Goal: Information Seeking & Learning: Find specific fact

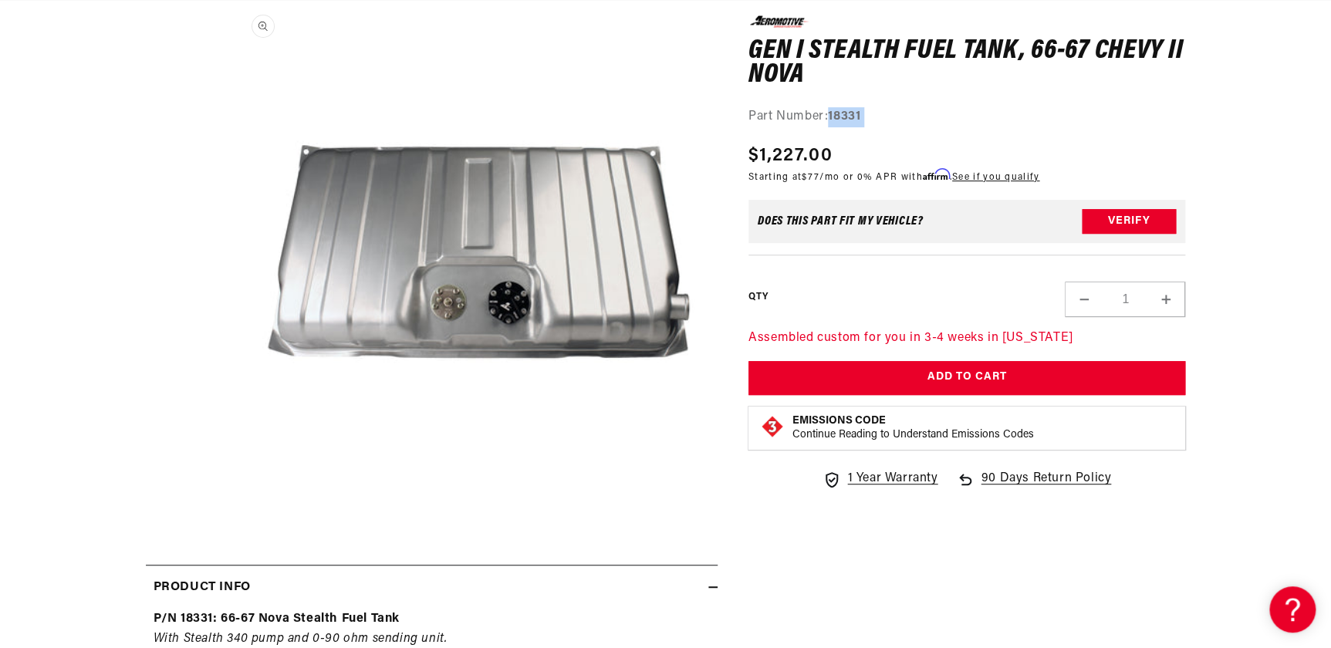
scroll to position [0, 2935]
click at [231, 492] on button "Open media 1 in modal" at bounding box center [231, 492] width 0 height 0
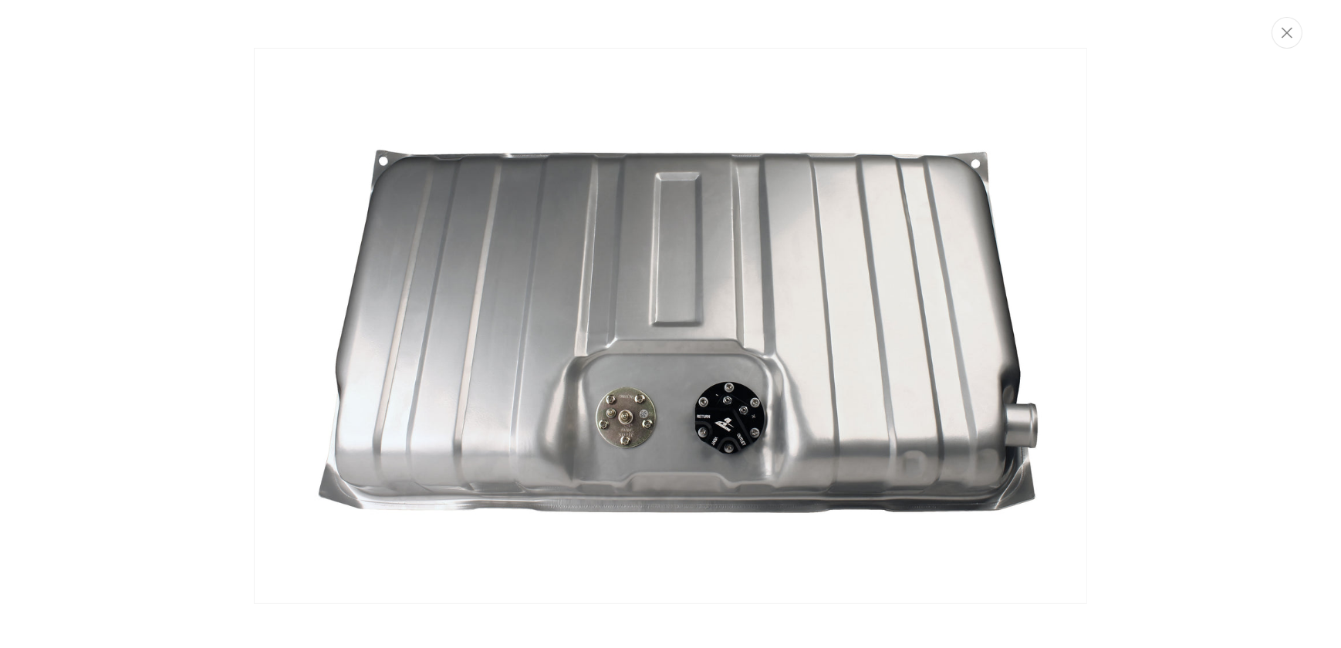
click at [732, 365] on img "Media gallery" at bounding box center [671, 326] width 834 height 556
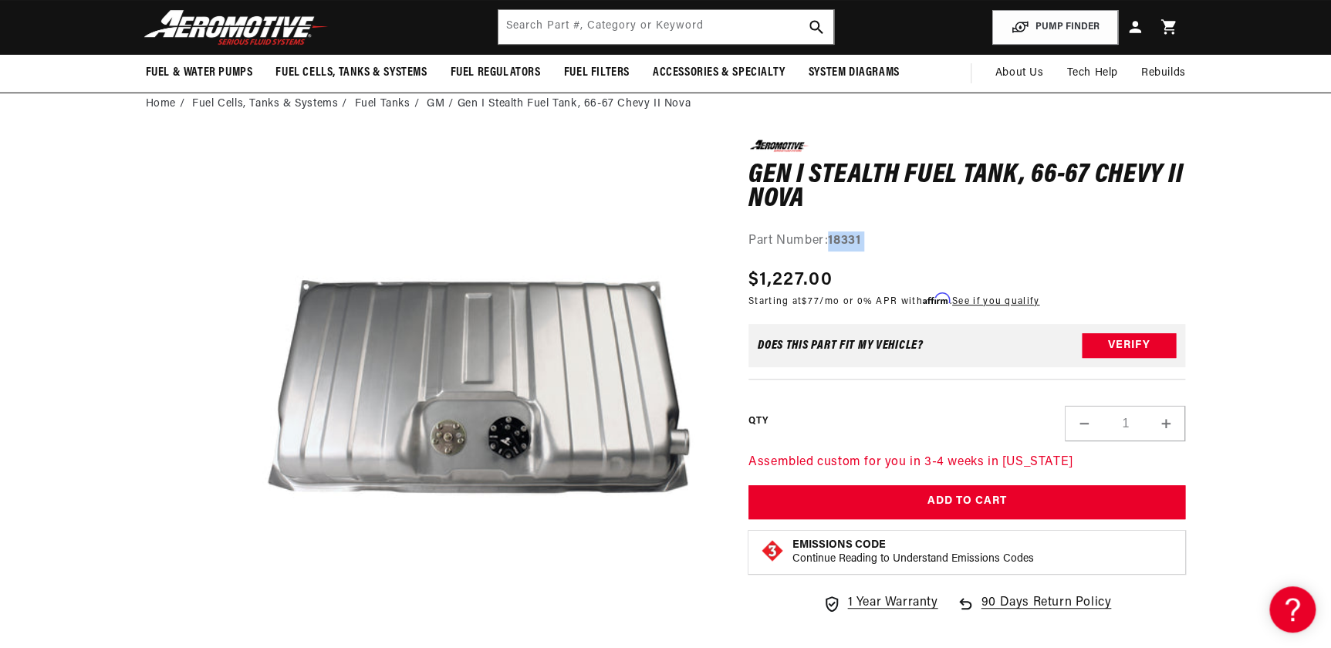
scroll to position [69, 0]
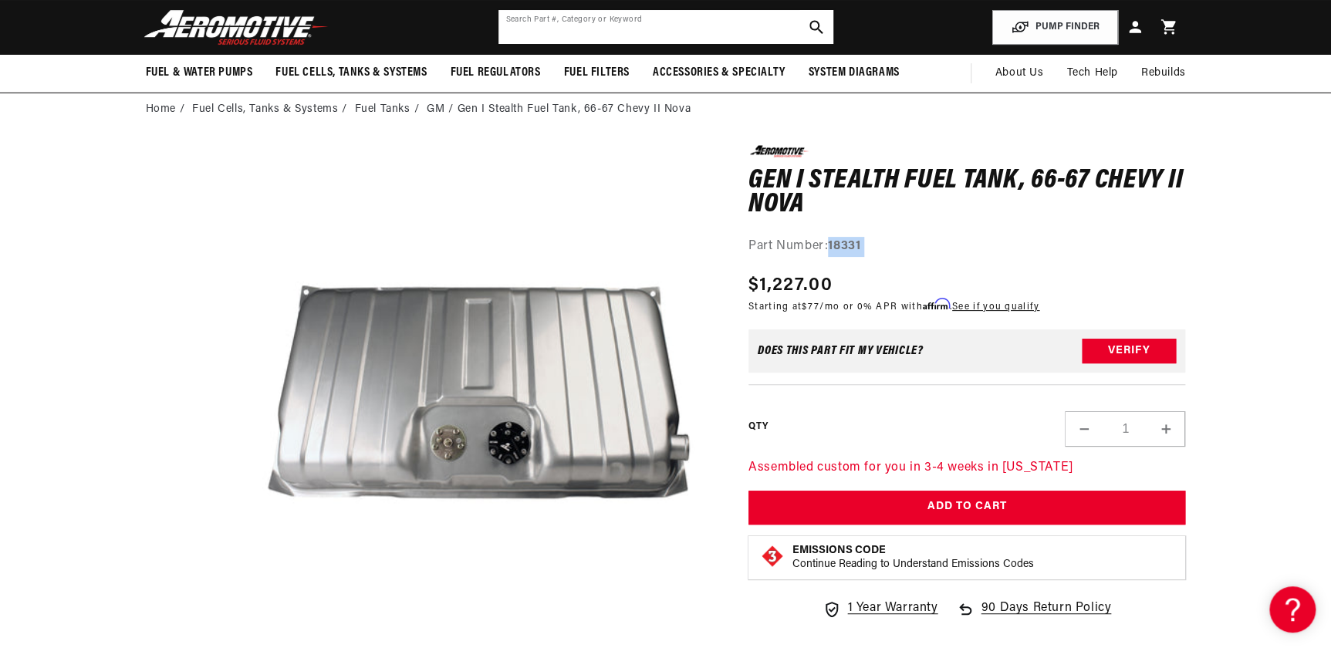
click at [533, 25] on input "text" at bounding box center [666, 27] width 335 height 34
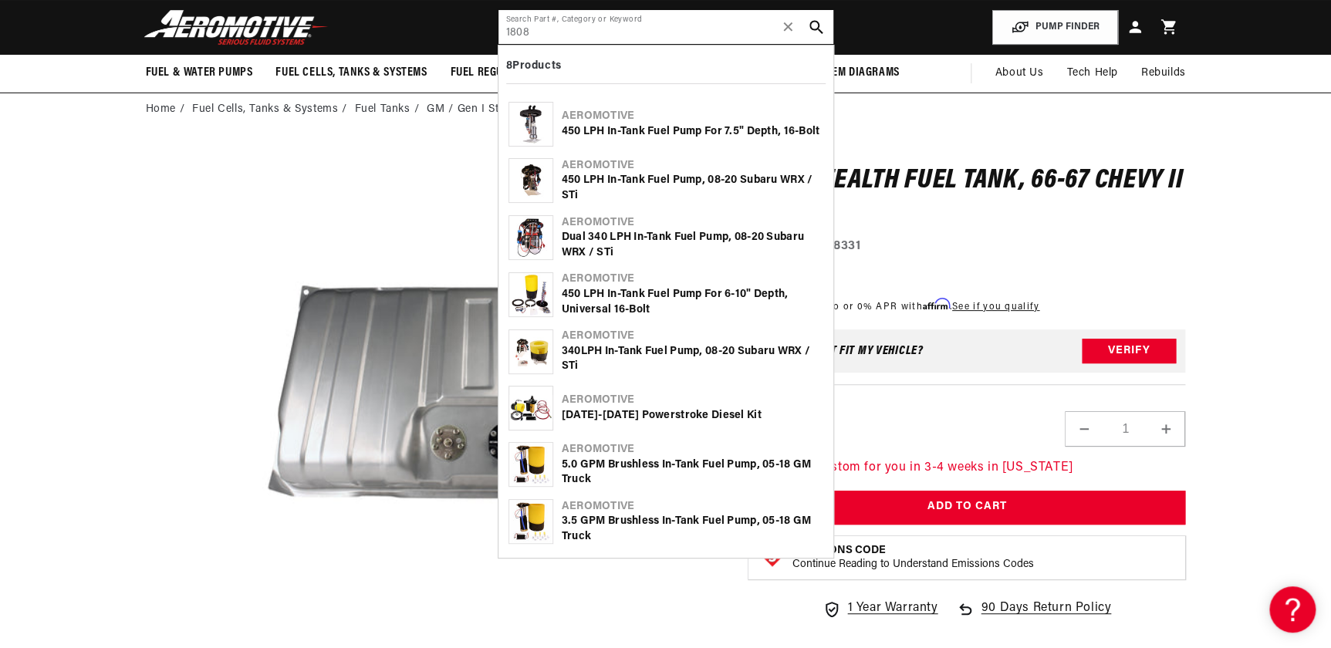
scroll to position [0, 1957]
type input "1808"
drag, startPoint x: 535, startPoint y: 28, endPoint x: 462, endPoint y: 31, distance: 73.4
click at [464, 31] on header "Fuel & Water Pumps Back In-Tank In-Line Fuel Pumps" at bounding box center [666, 27] width 1118 height 55
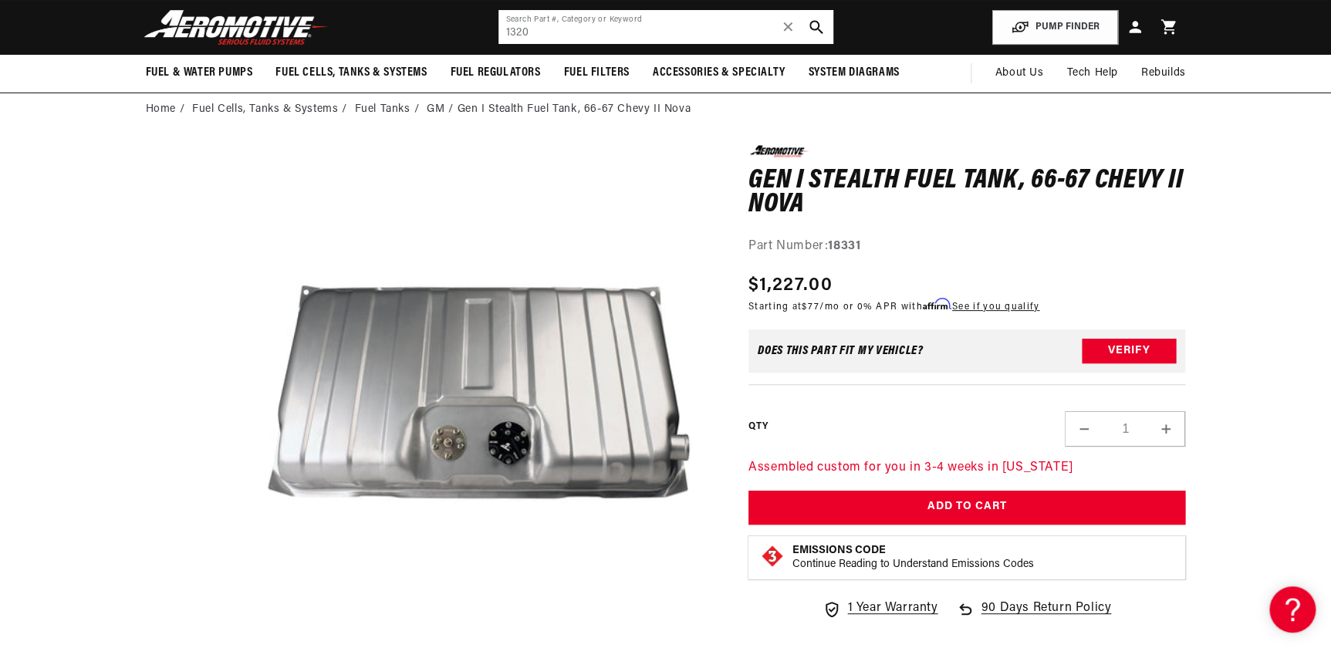
scroll to position [0, 0]
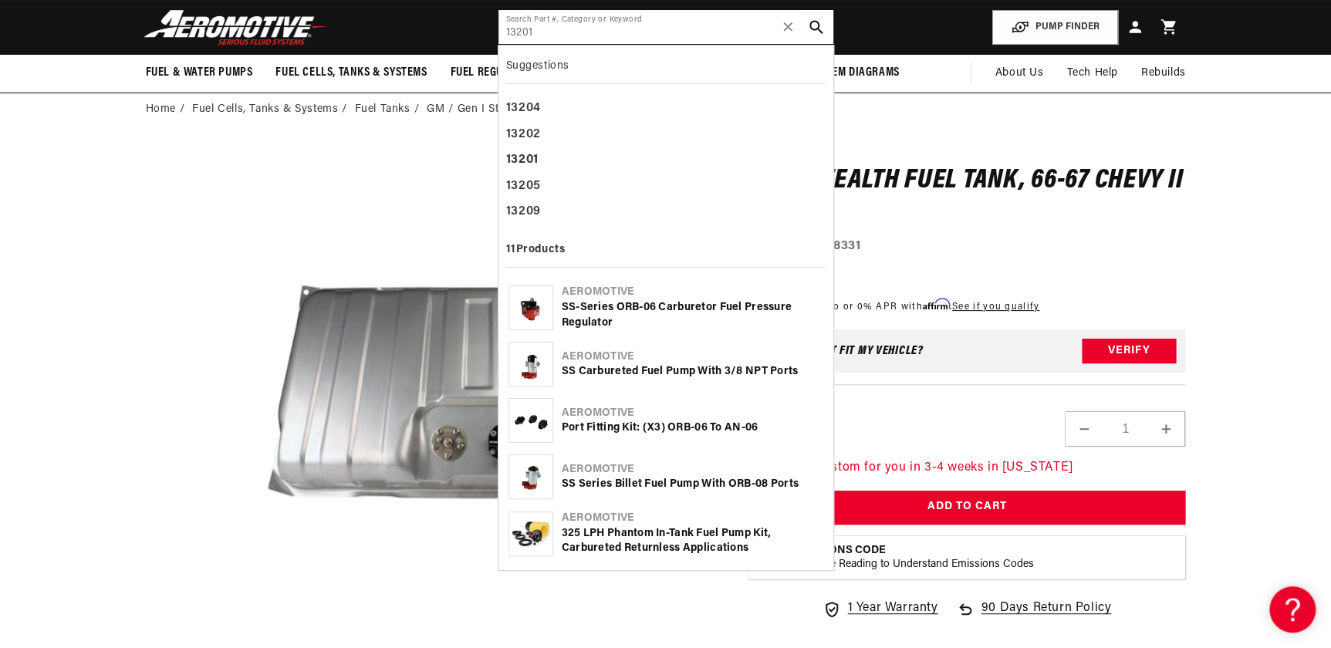
type input "13201"
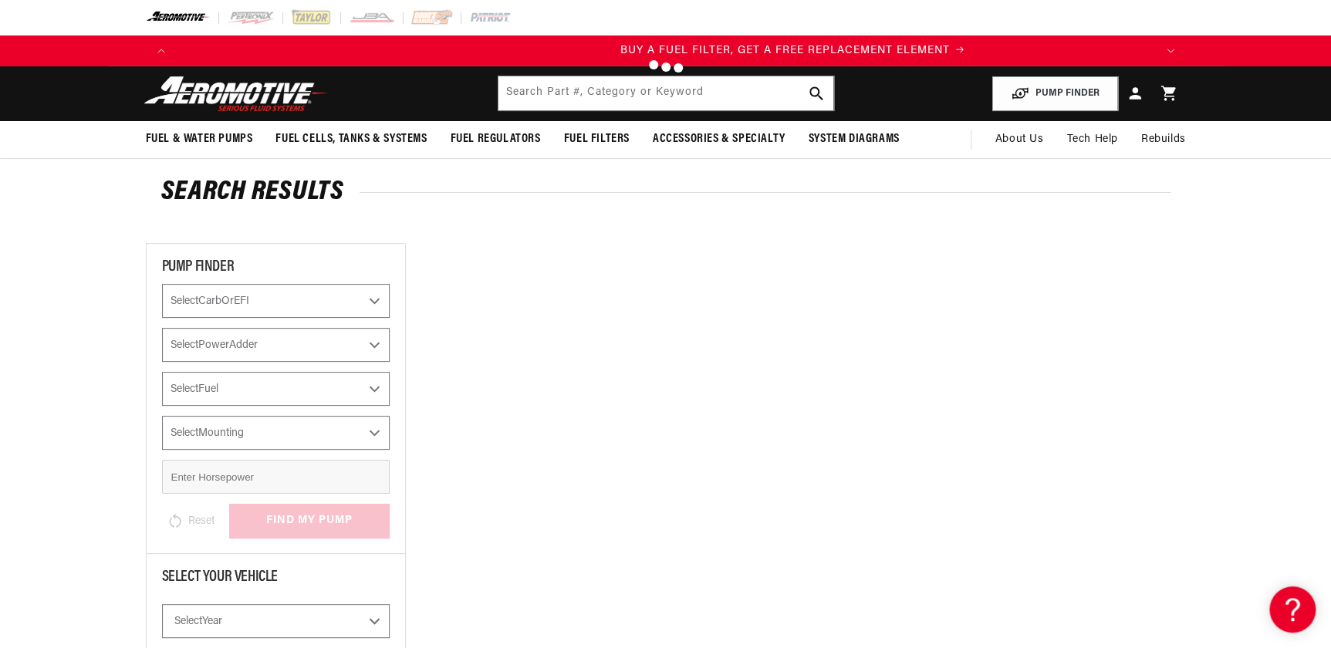
scroll to position [0, 979]
type input "13201"
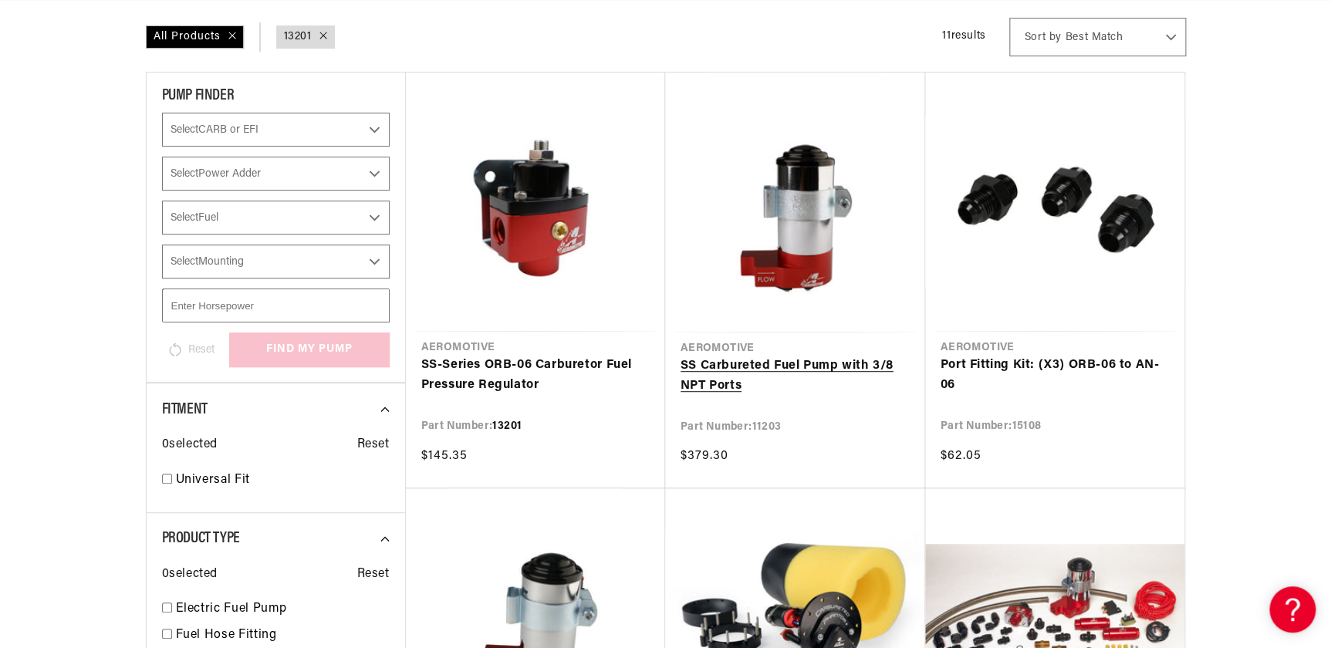
click at [762, 361] on link "SS Carbureted Fuel Pump with 3/8 NPT Ports" at bounding box center [795, 376] width 229 height 39
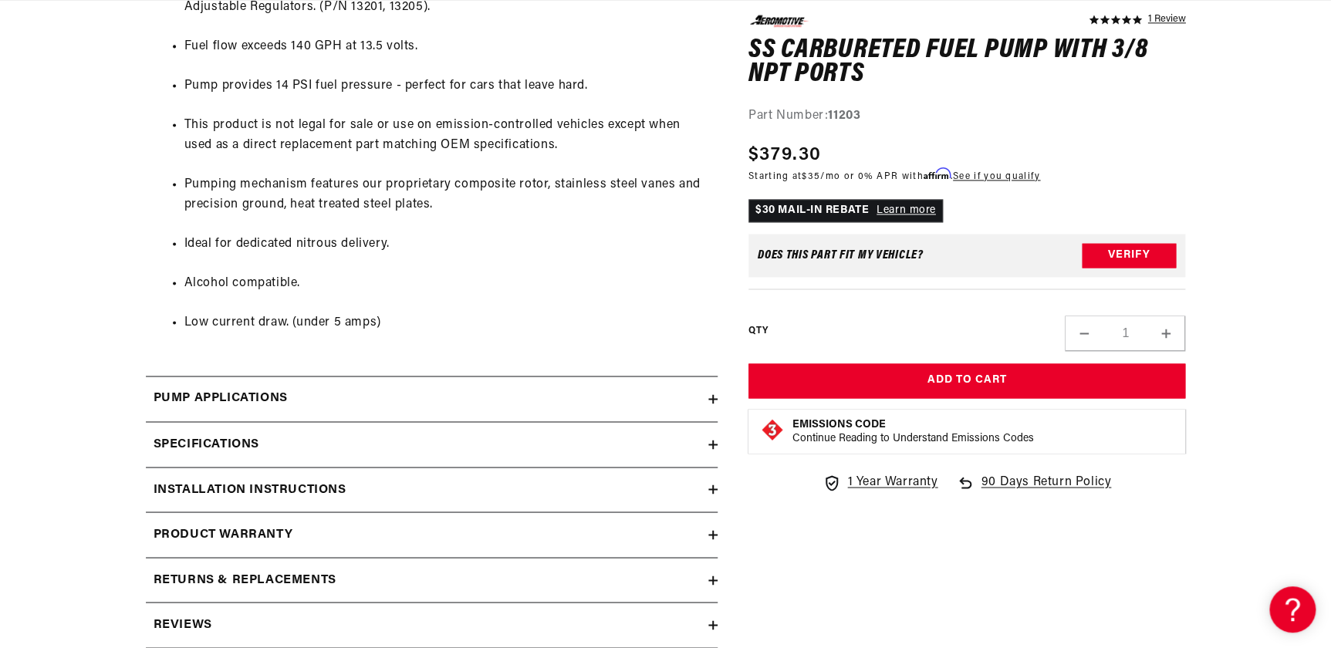
scroll to position [1122, 0]
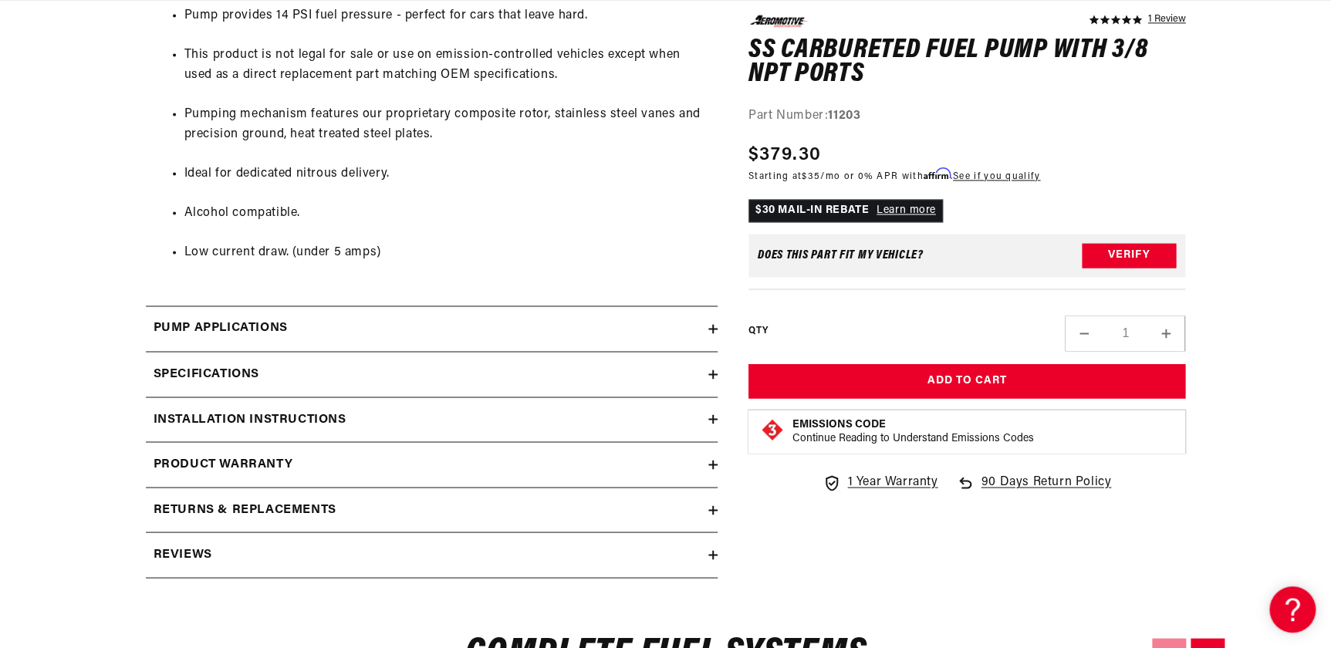
click at [712, 372] on icon at bounding box center [713, 374] width 9 height 9
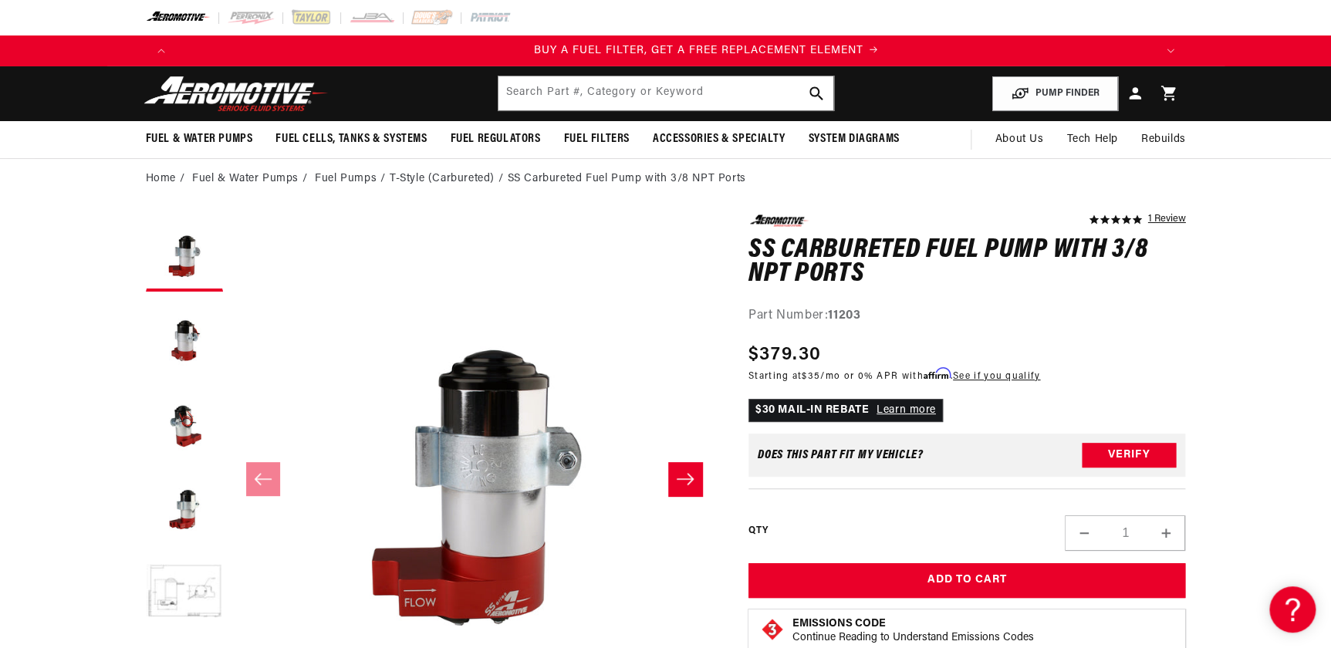
scroll to position [0, 979]
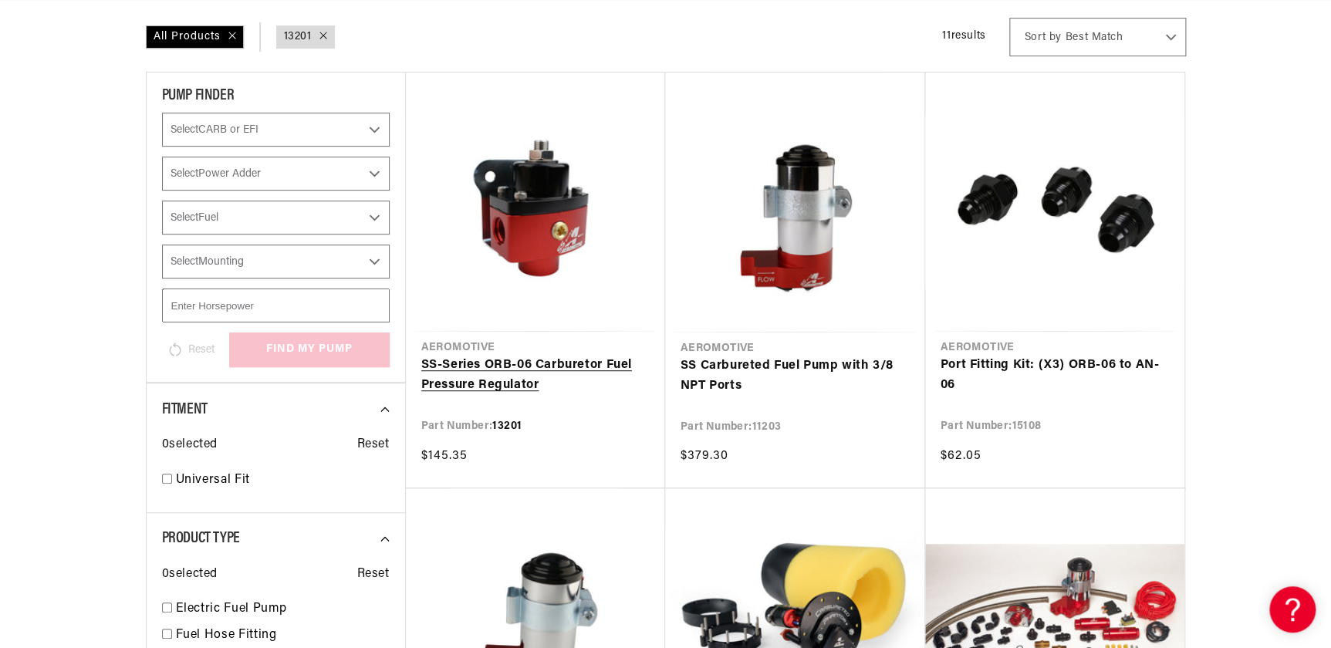
click at [475, 385] on link "SS-Series ORB-06 Carburetor Fuel Pressure Regulator" at bounding box center [535, 375] width 228 height 39
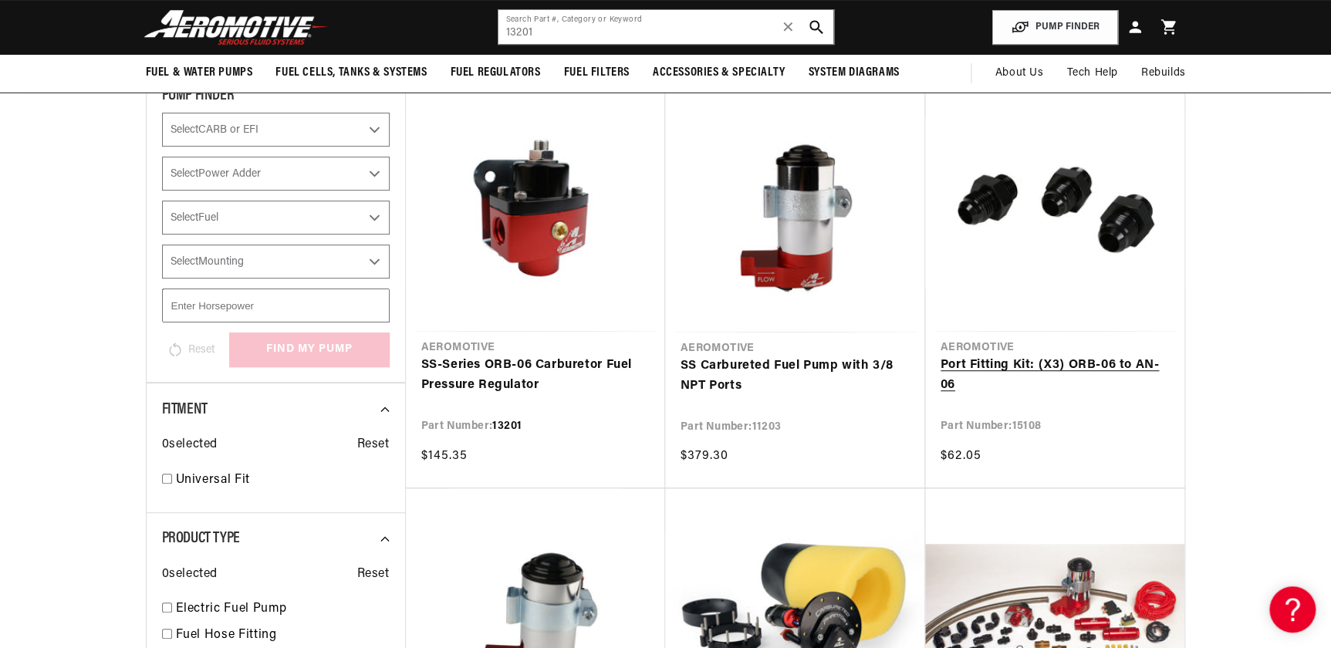
scroll to position [0, 979]
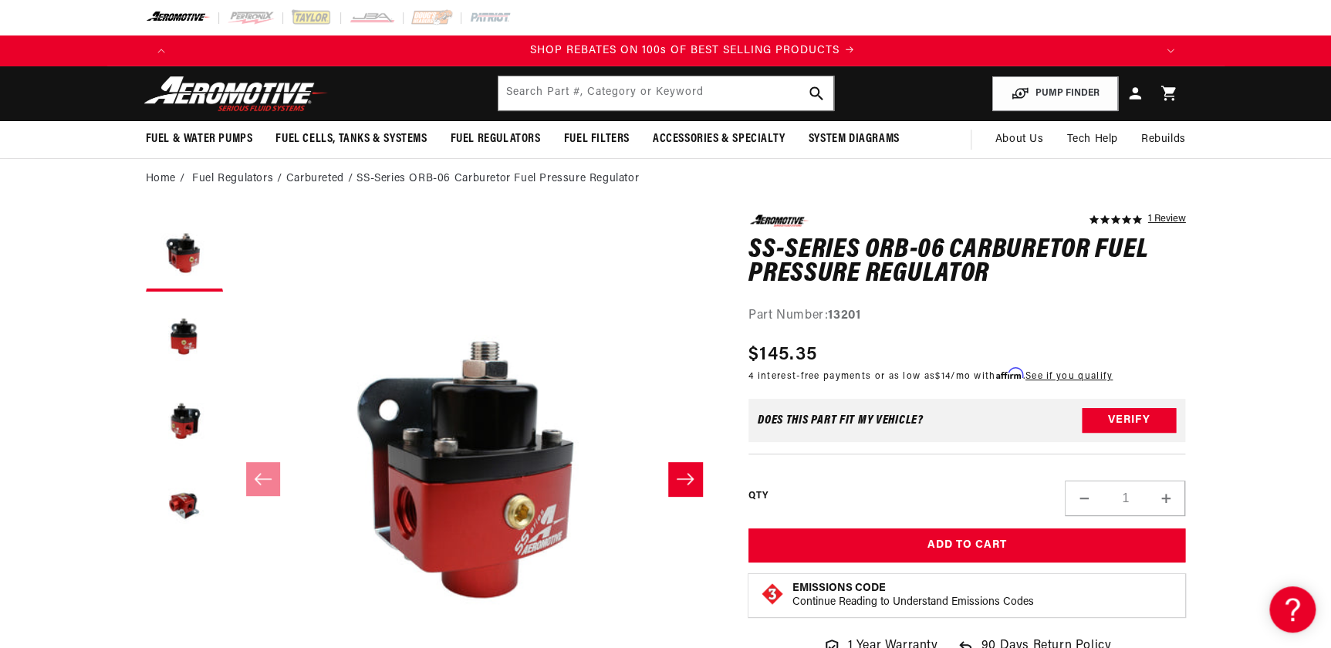
scroll to position [0, 1957]
